Goal: Book appointment/travel/reservation

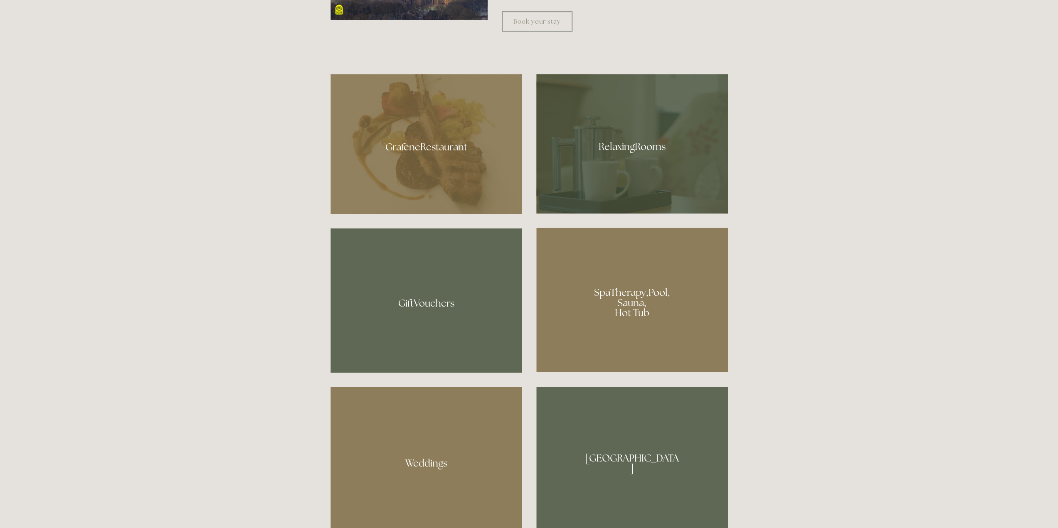
scroll to position [748, 0]
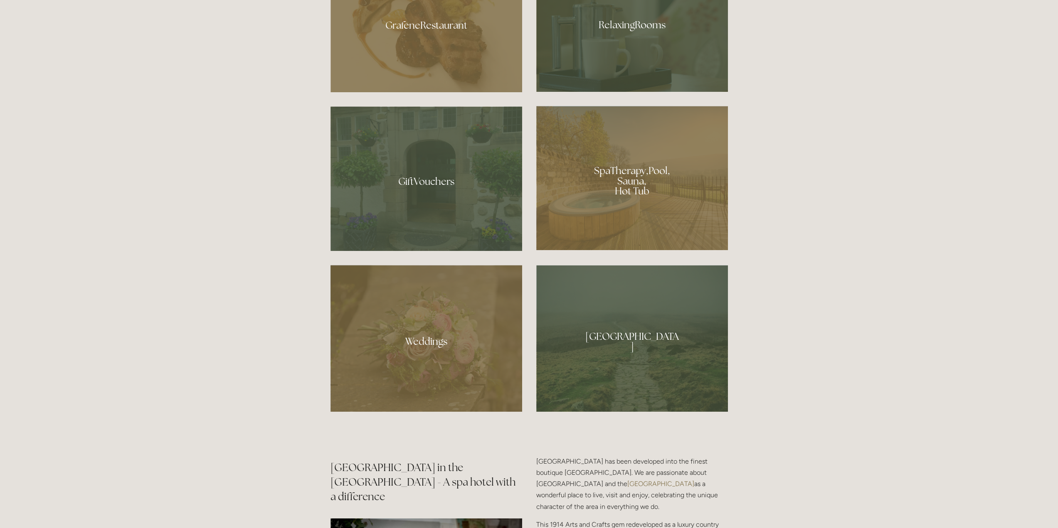
click at [622, 181] on div at bounding box center [632, 178] width 192 height 144
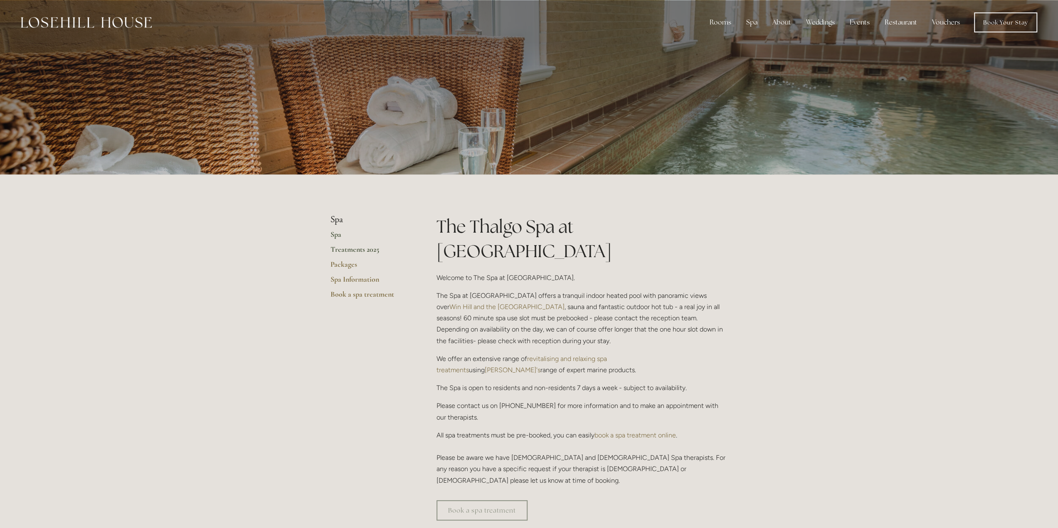
click at [351, 249] on link "Treatments 2025" at bounding box center [370, 252] width 79 height 15
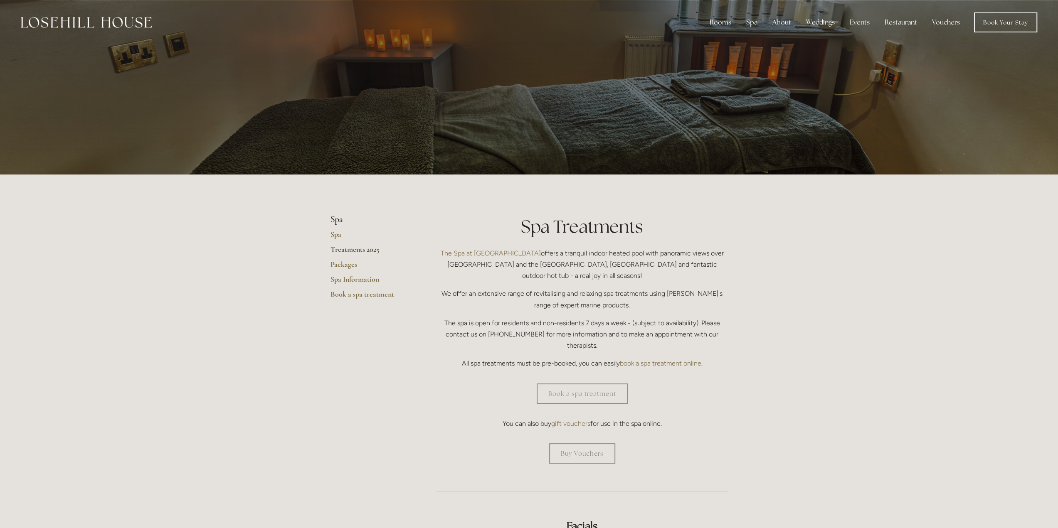
drag, startPoint x: 356, startPoint y: 321, endPoint x: 380, endPoint y: 173, distance: 149.2
click at [347, 265] on link "Packages" at bounding box center [370, 267] width 79 height 15
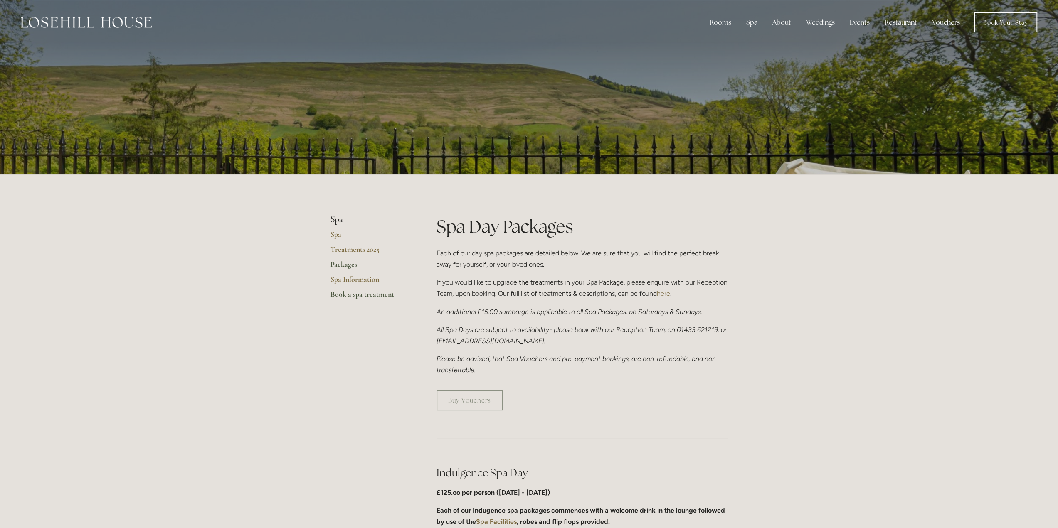
click at [348, 296] on link "Book a spa treatment" at bounding box center [370, 297] width 79 height 15
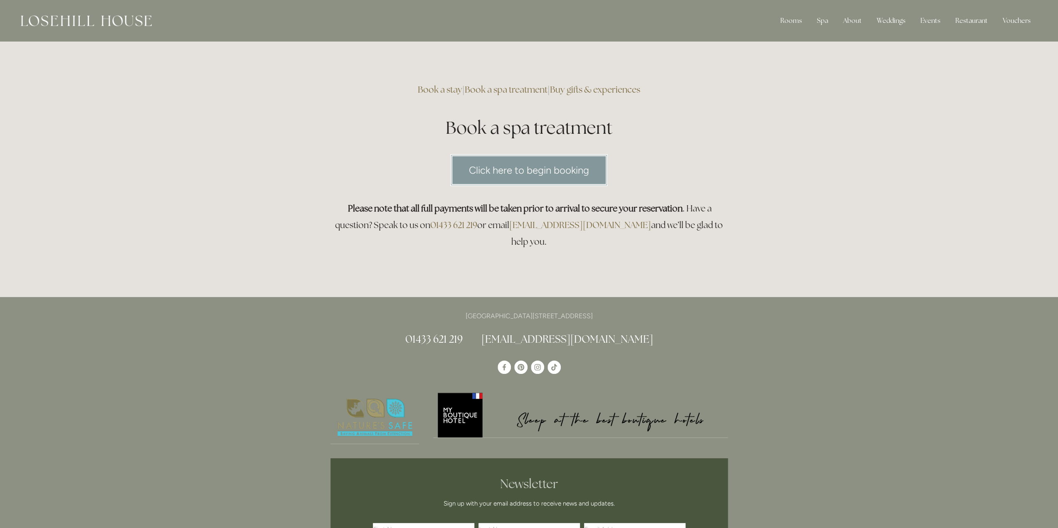
click at [508, 175] on link "Click here to begin booking" at bounding box center [529, 170] width 158 height 32
click at [426, 90] on link "Book a stay" at bounding box center [440, 89] width 44 height 11
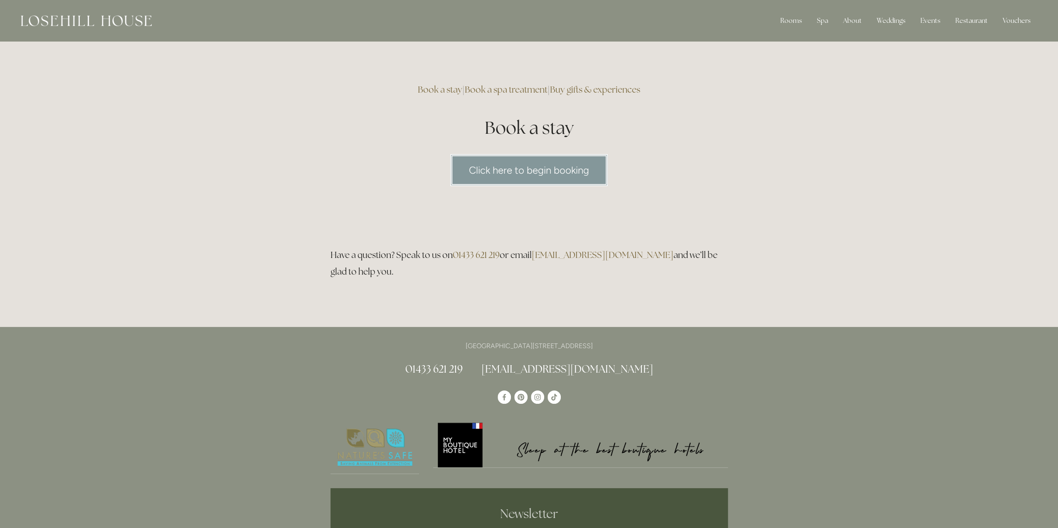
click at [508, 89] on link "Book a spa treatment" at bounding box center [506, 89] width 83 height 11
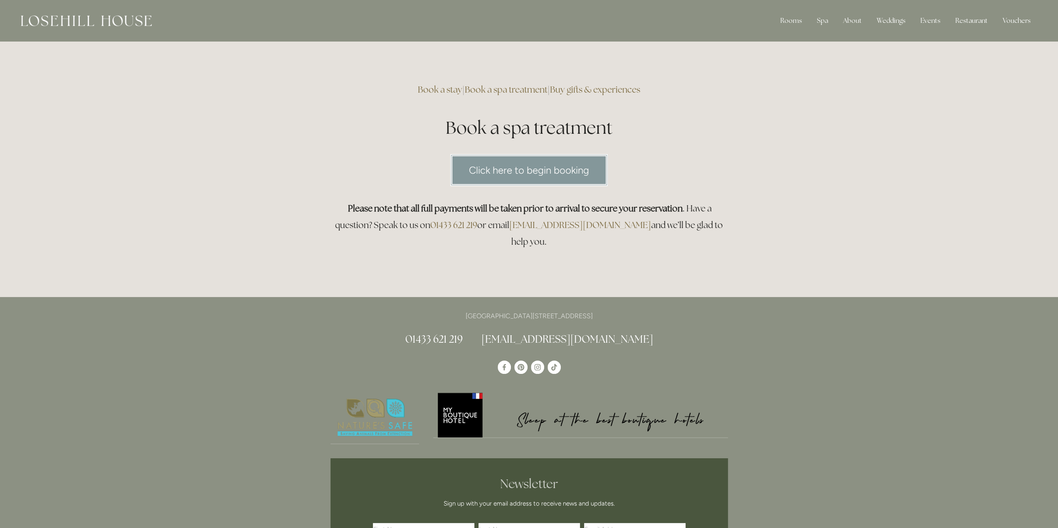
click at [598, 91] on link "Buy gifts & experiences" at bounding box center [595, 89] width 90 height 11
click at [440, 90] on link "Book a stay" at bounding box center [440, 89] width 44 height 11
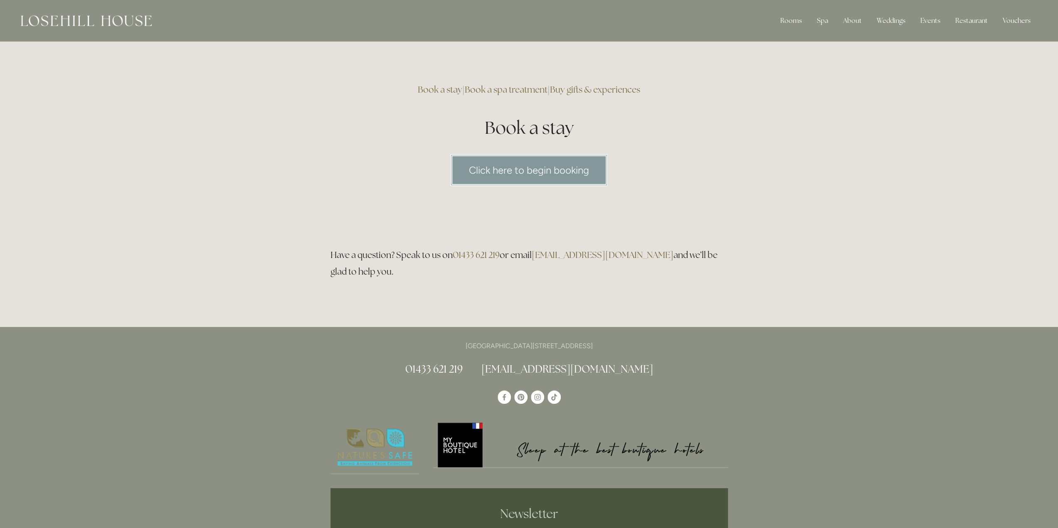
click at [530, 160] on link "Click here to begin booking" at bounding box center [529, 170] width 158 height 32
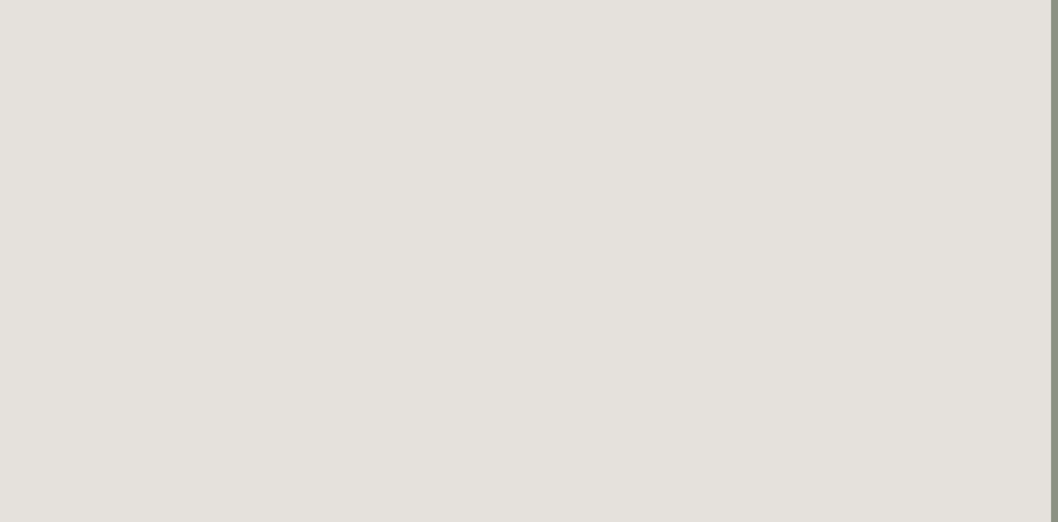
scroll to position [0, 7]
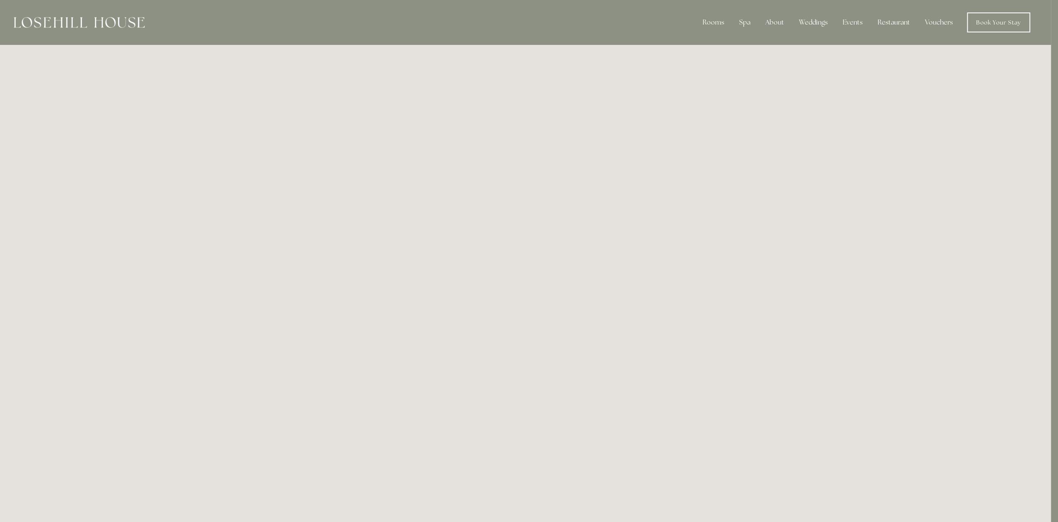
drag, startPoint x: 239, startPoint y: 255, endPoint x: 242, endPoint y: 139, distance: 115.6
